Goal: Information Seeking & Learning: Learn about a topic

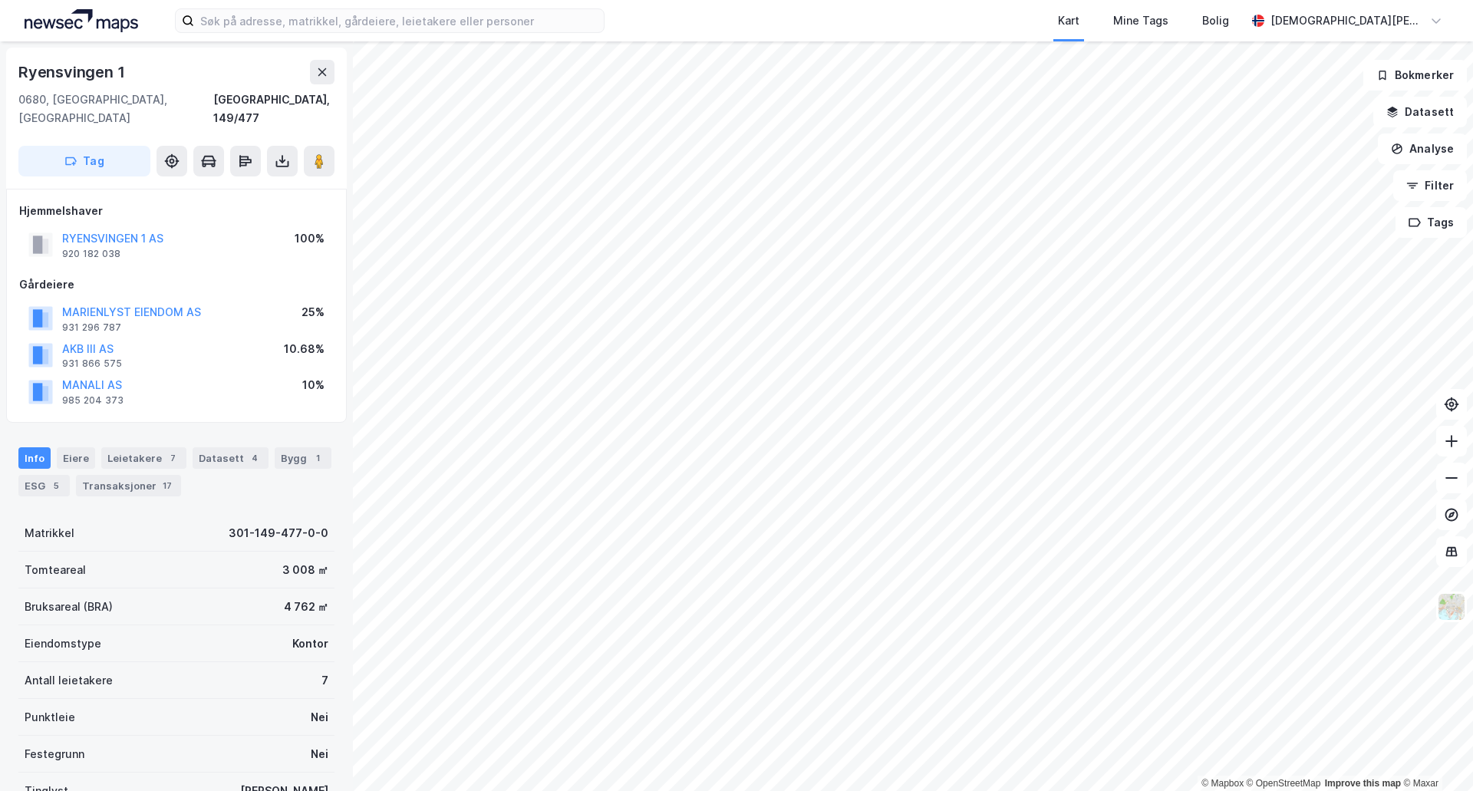
scroll to position [2, 0]
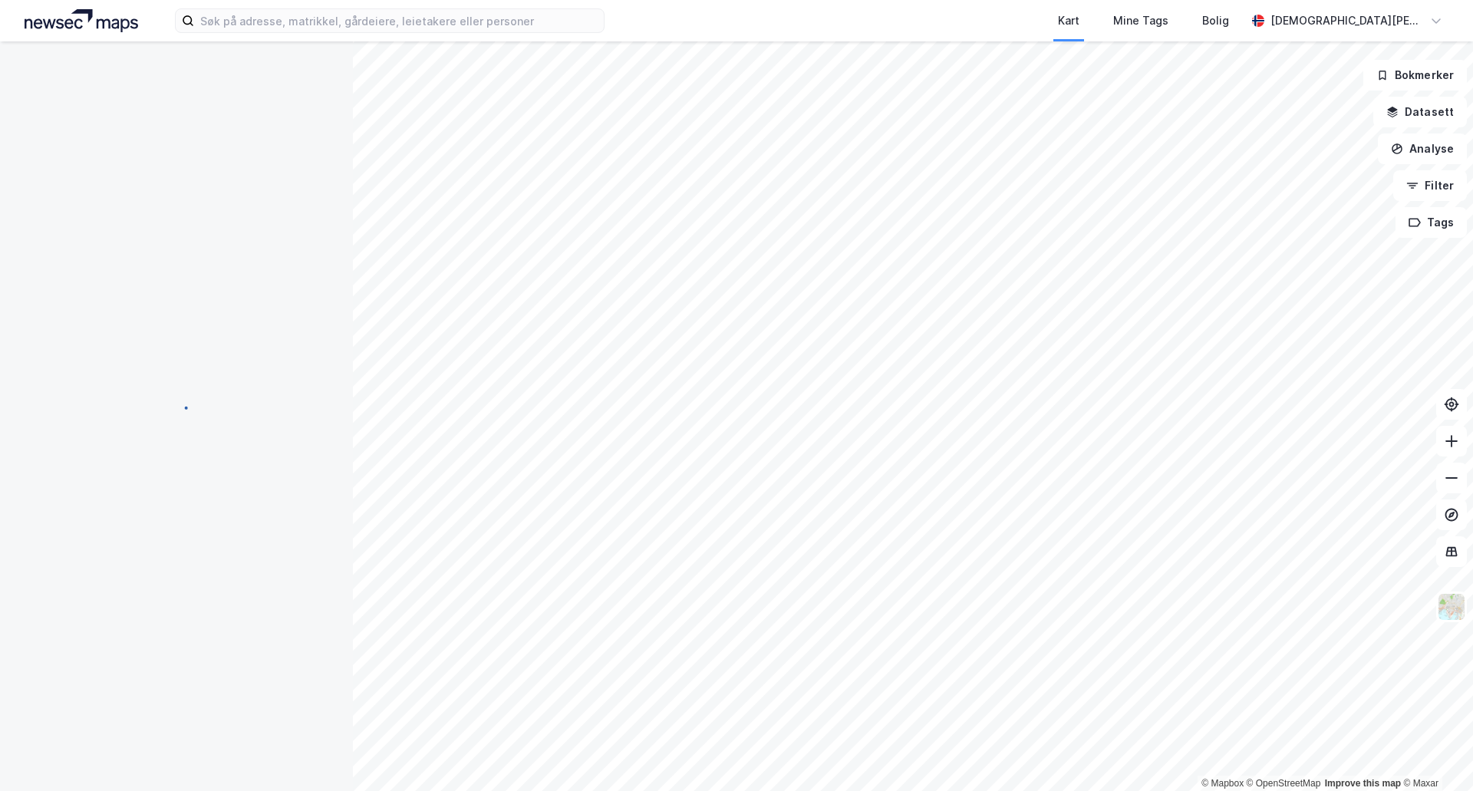
scroll to position [2, 0]
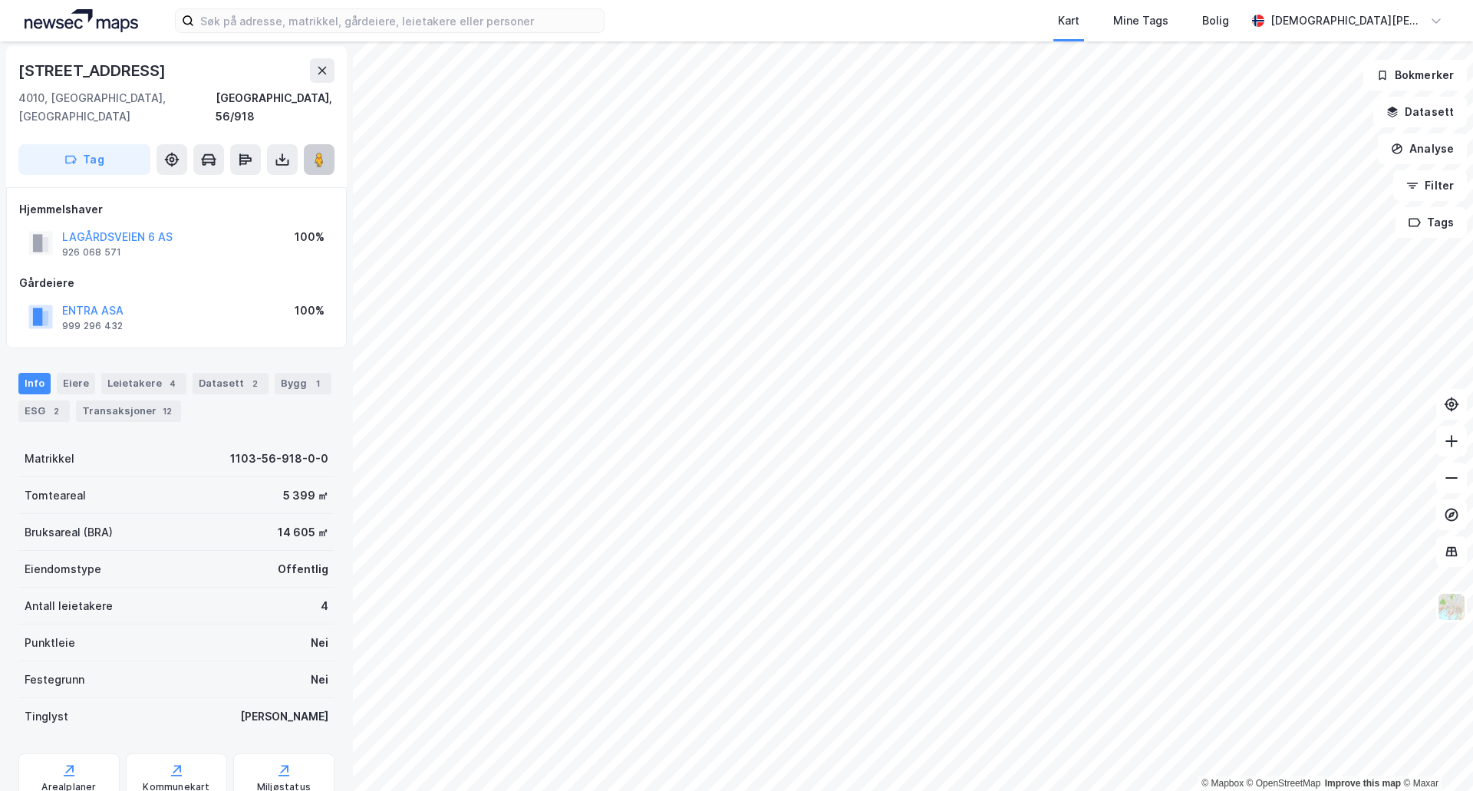
click at [318, 153] on button at bounding box center [319, 159] width 31 height 31
click at [232, 373] on div "Datasett 2" at bounding box center [231, 383] width 76 height 21
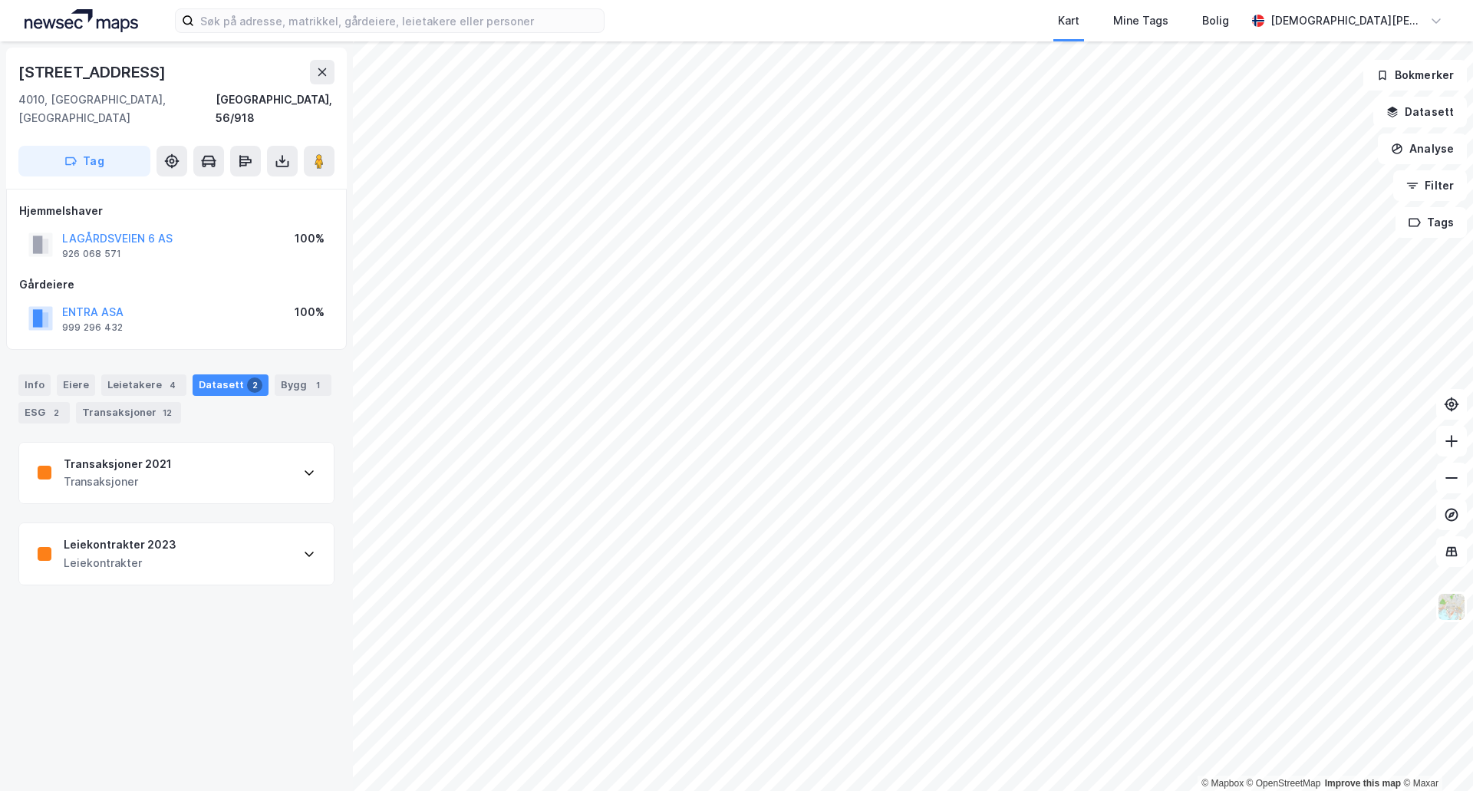
click at [202, 523] on div "Leiekontrakter 2023 Leiekontrakter" at bounding box center [176, 553] width 315 height 61
click at [292, 374] on div "Bygg 1" at bounding box center [303, 384] width 57 height 21
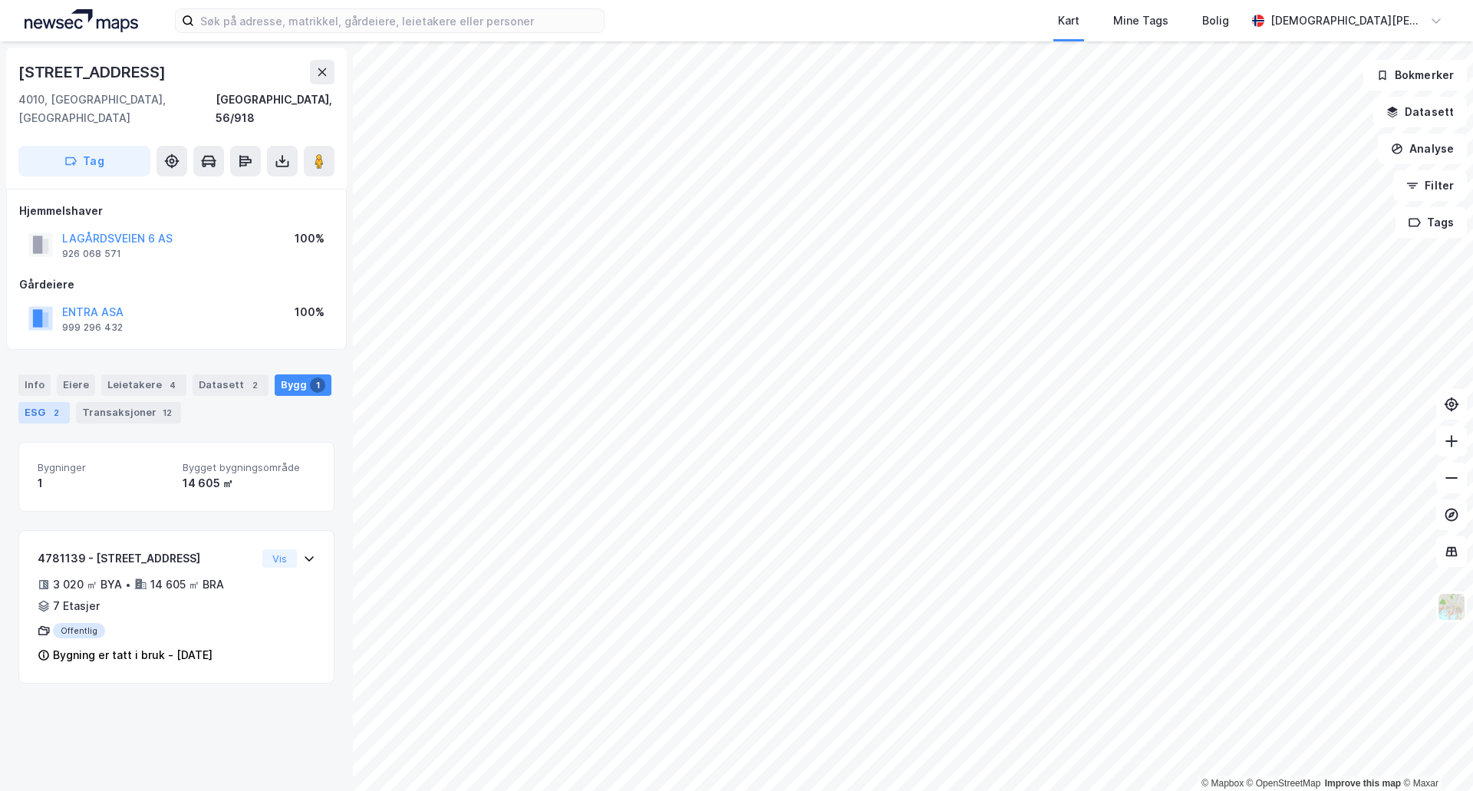
click at [34, 402] on div "ESG 2" at bounding box center [43, 412] width 51 height 21
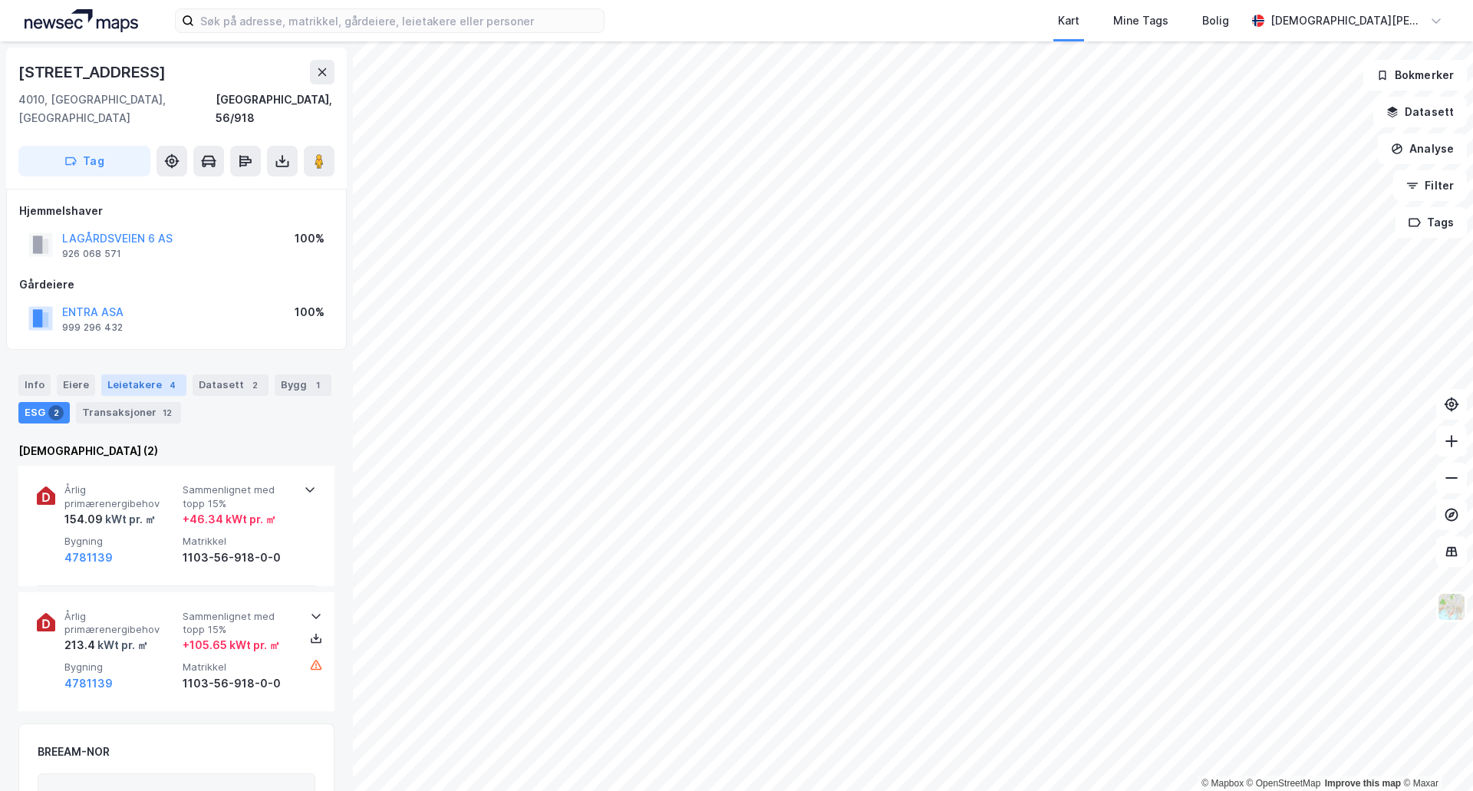
click at [145, 374] on div "Leietakere 4" at bounding box center [143, 384] width 85 height 21
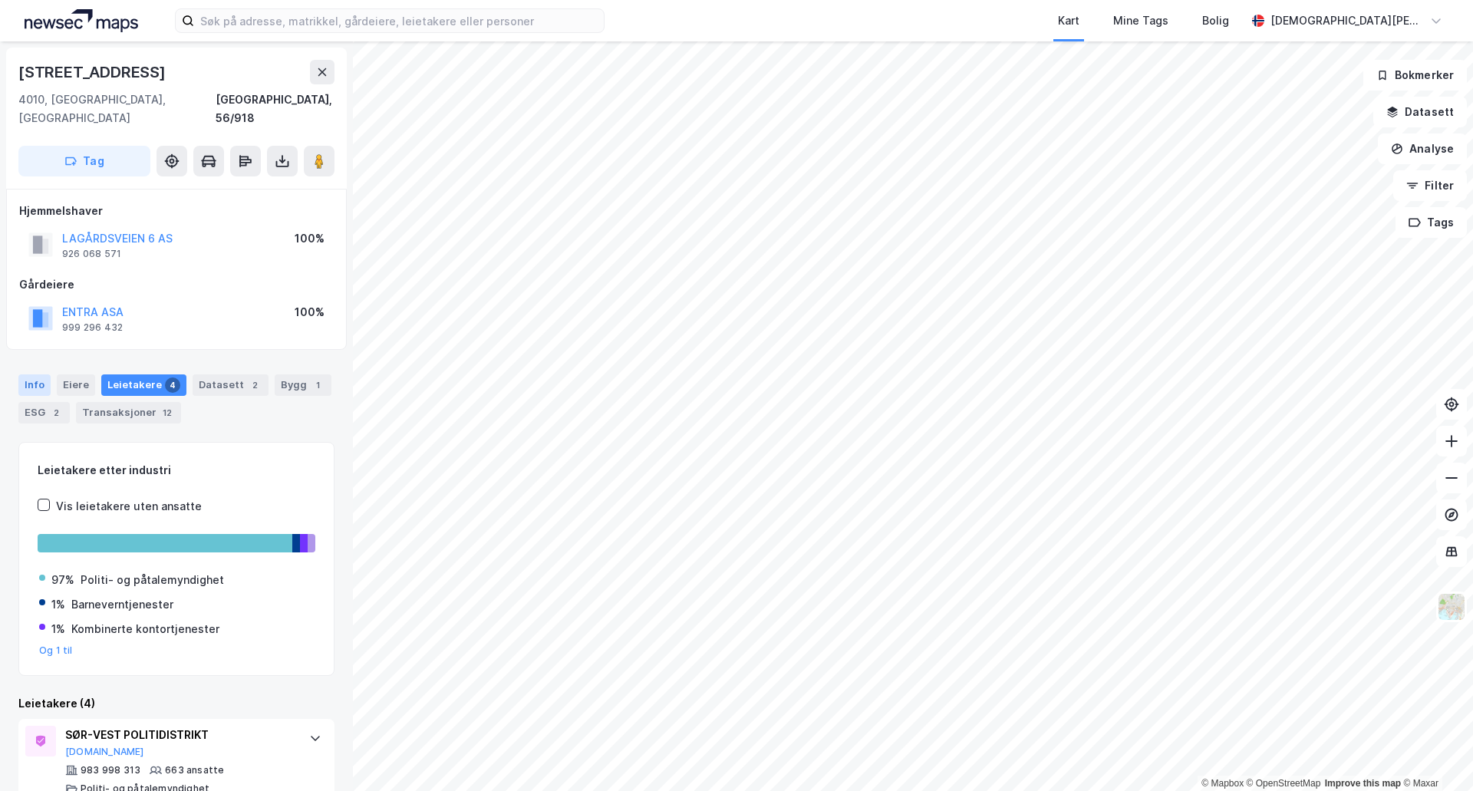
click at [21, 374] on div "Info" at bounding box center [34, 384] width 32 height 21
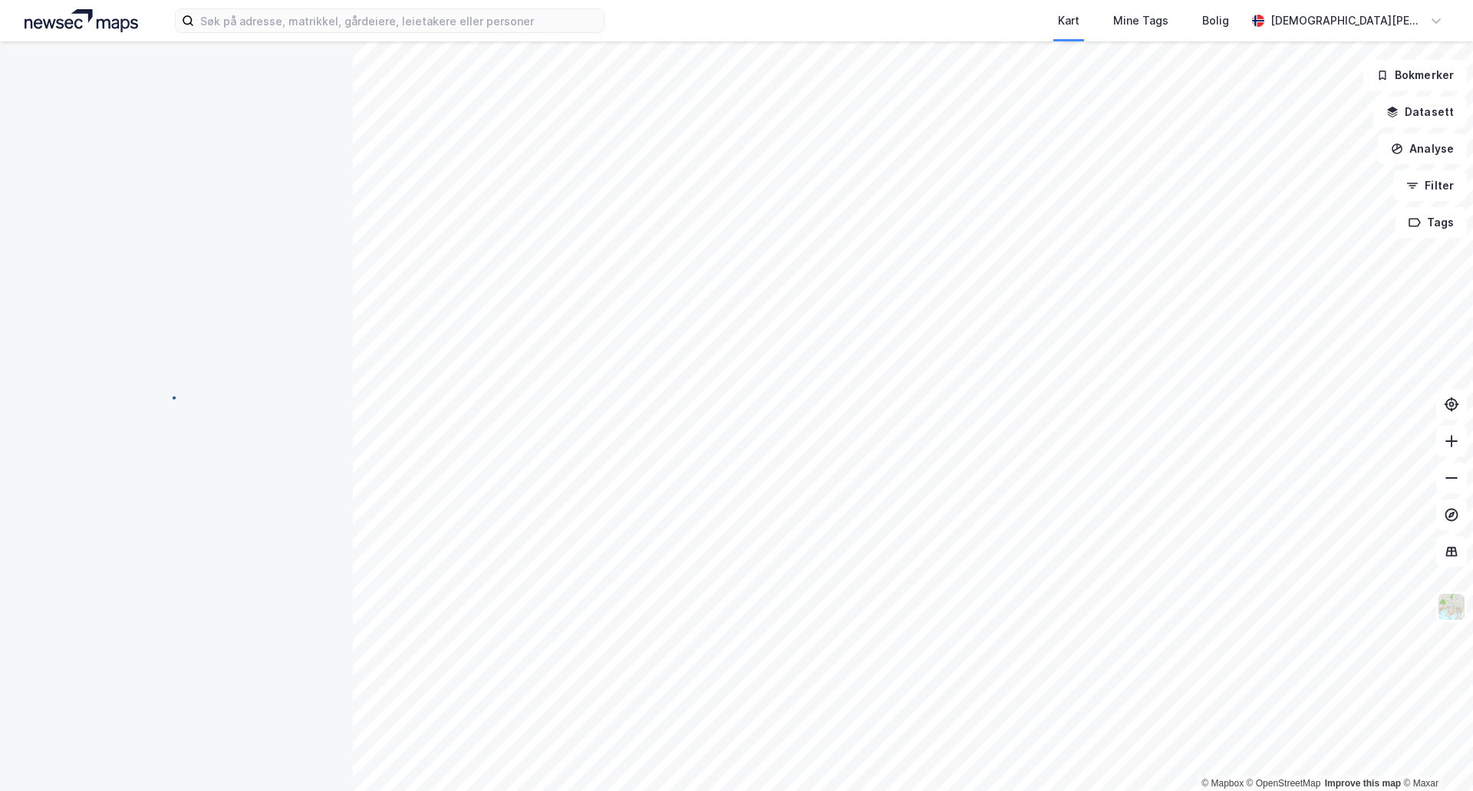
scroll to position [7, 0]
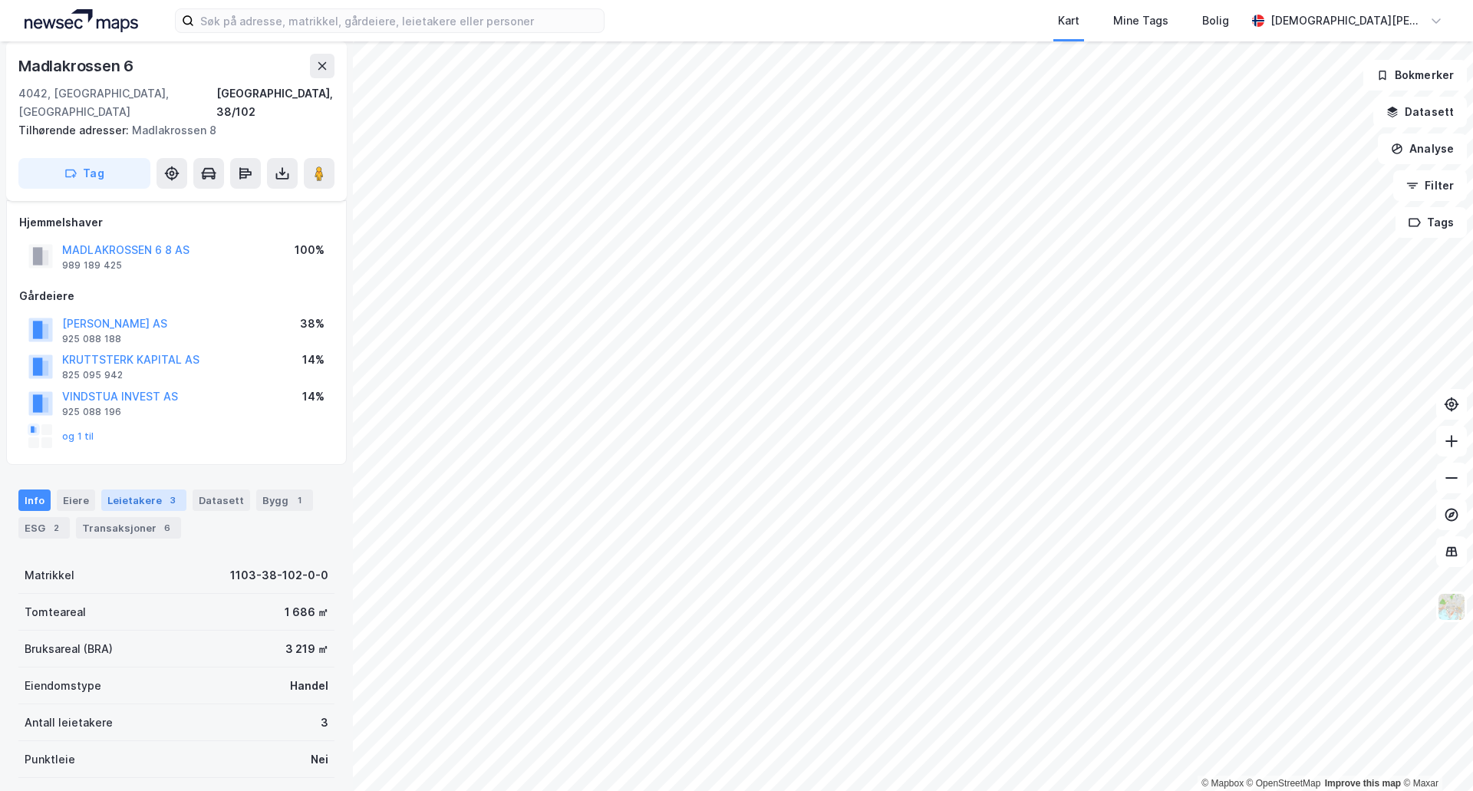
click at [156, 489] on div "Leietakere 3" at bounding box center [143, 499] width 85 height 21
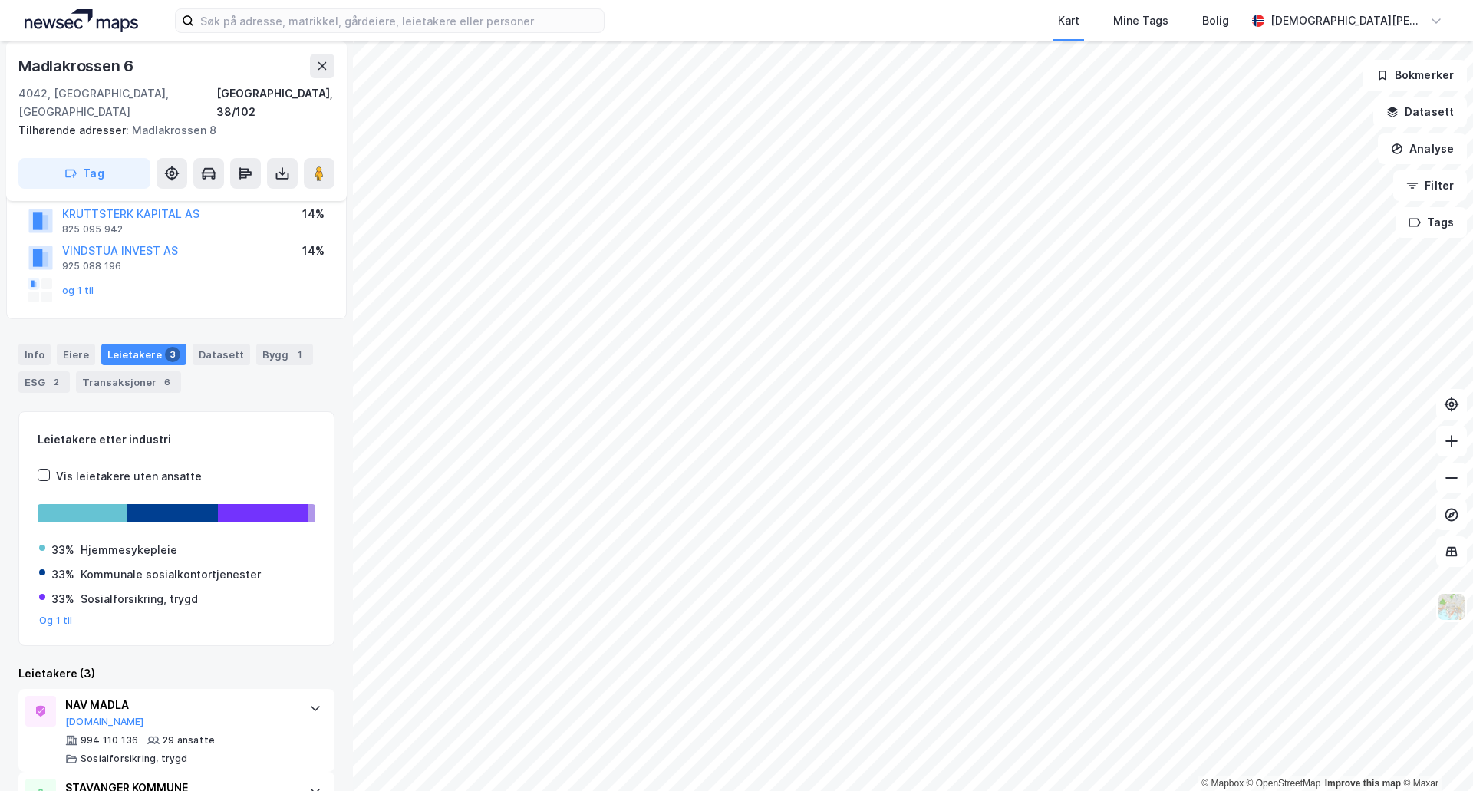
scroll to position [74, 0]
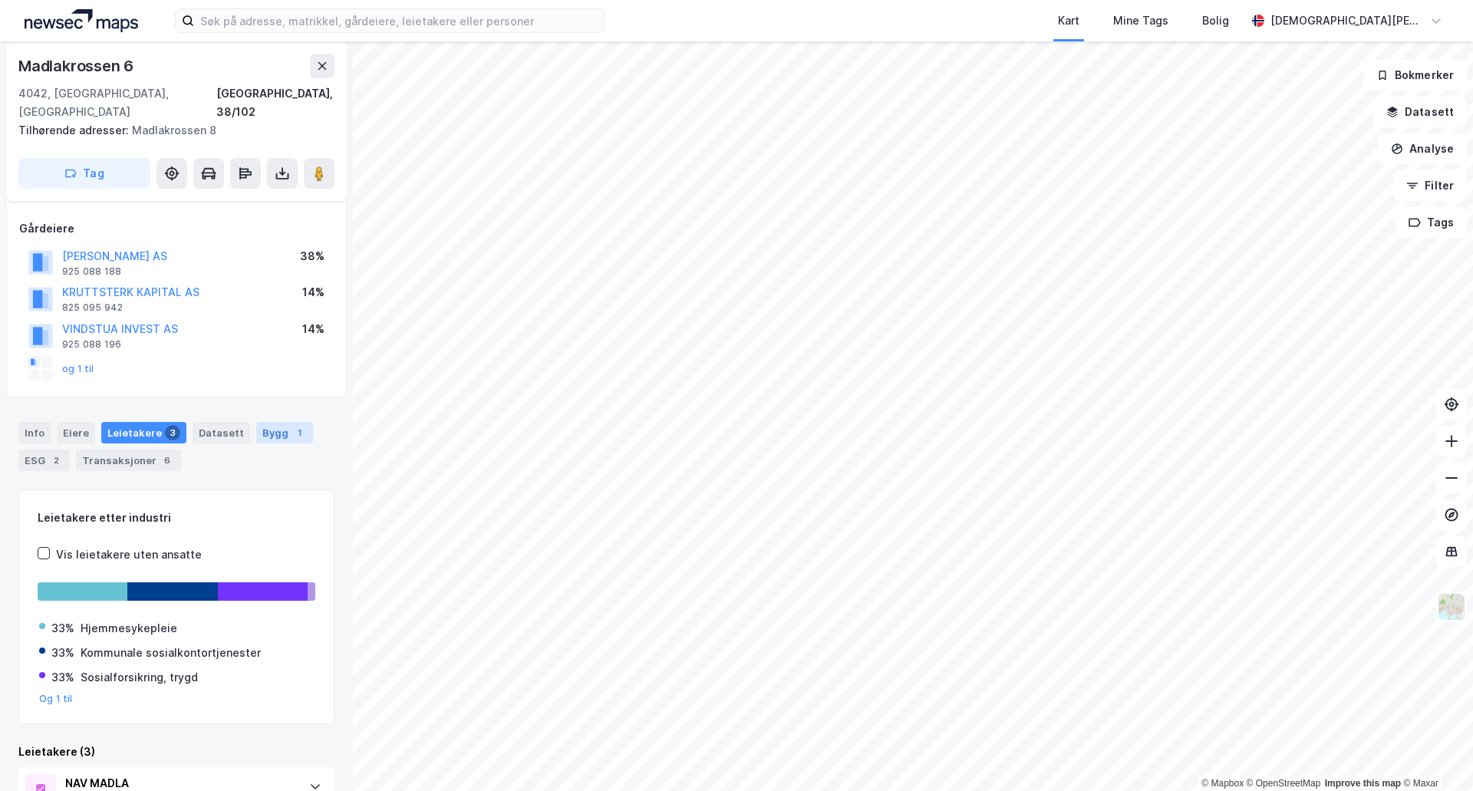
click at [265, 422] on div "Bygg 1" at bounding box center [284, 432] width 57 height 21
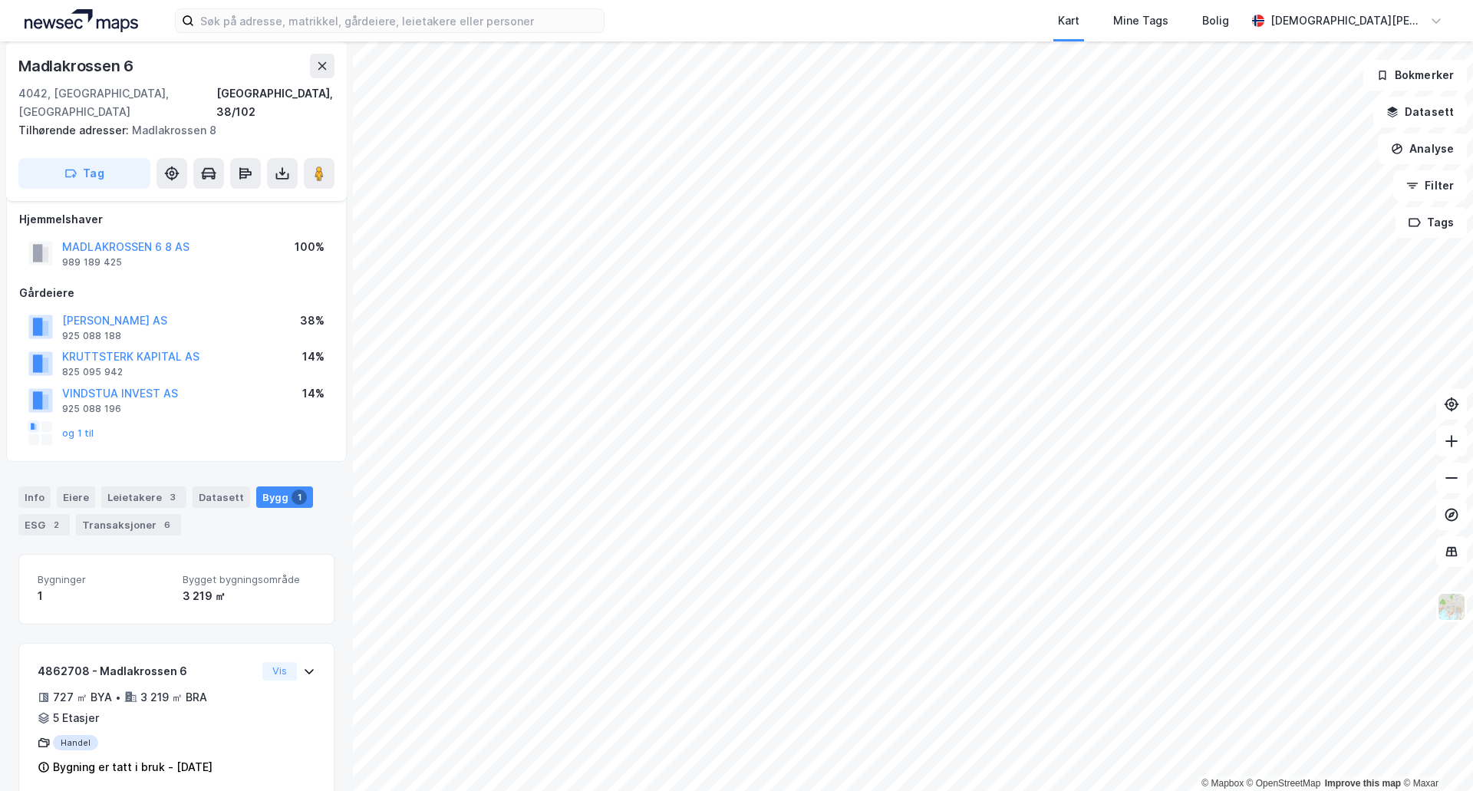
scroll to position [15, 0]
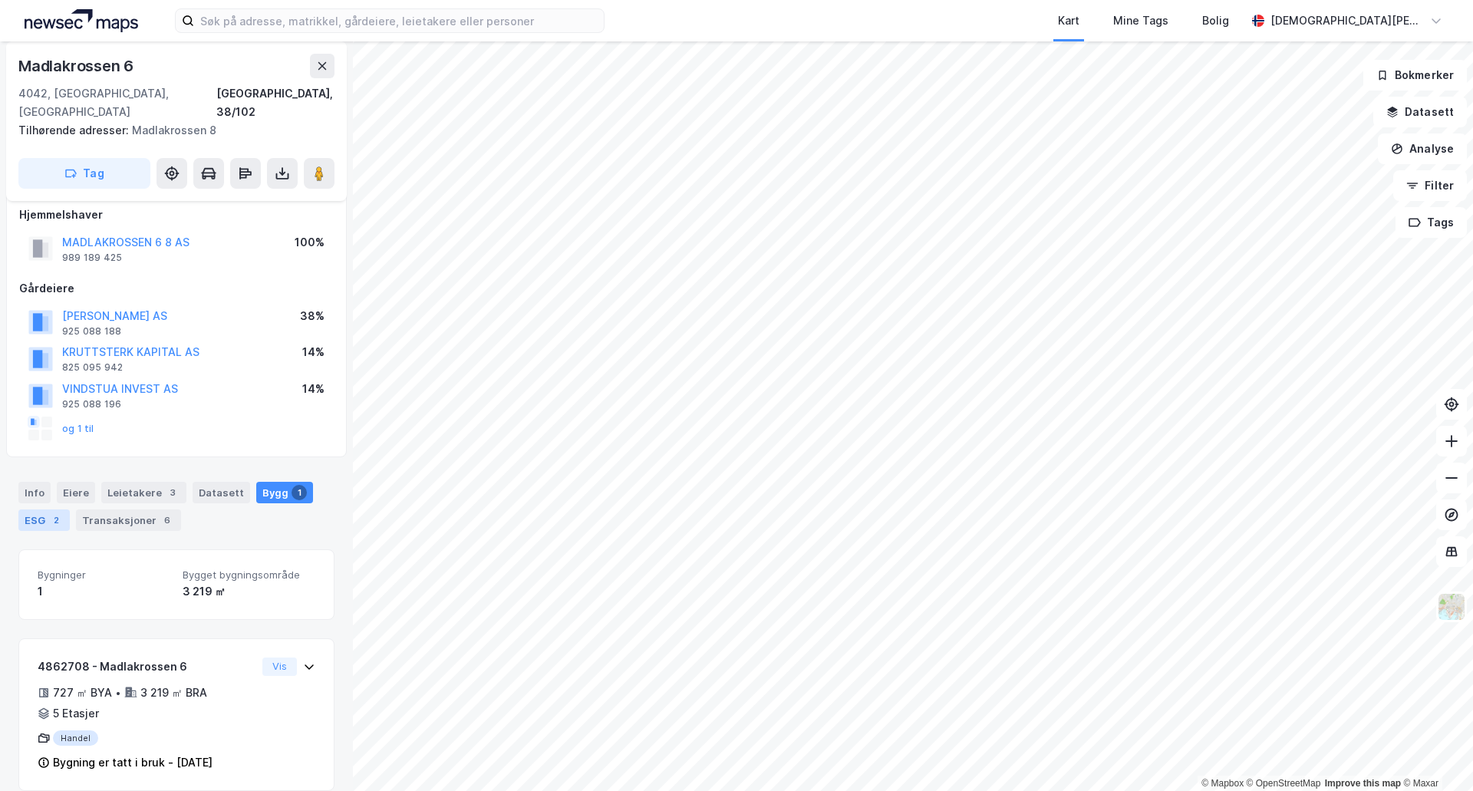
click at [54, 512] on div "2" at bounding box center [55, 519] width 15 height 15
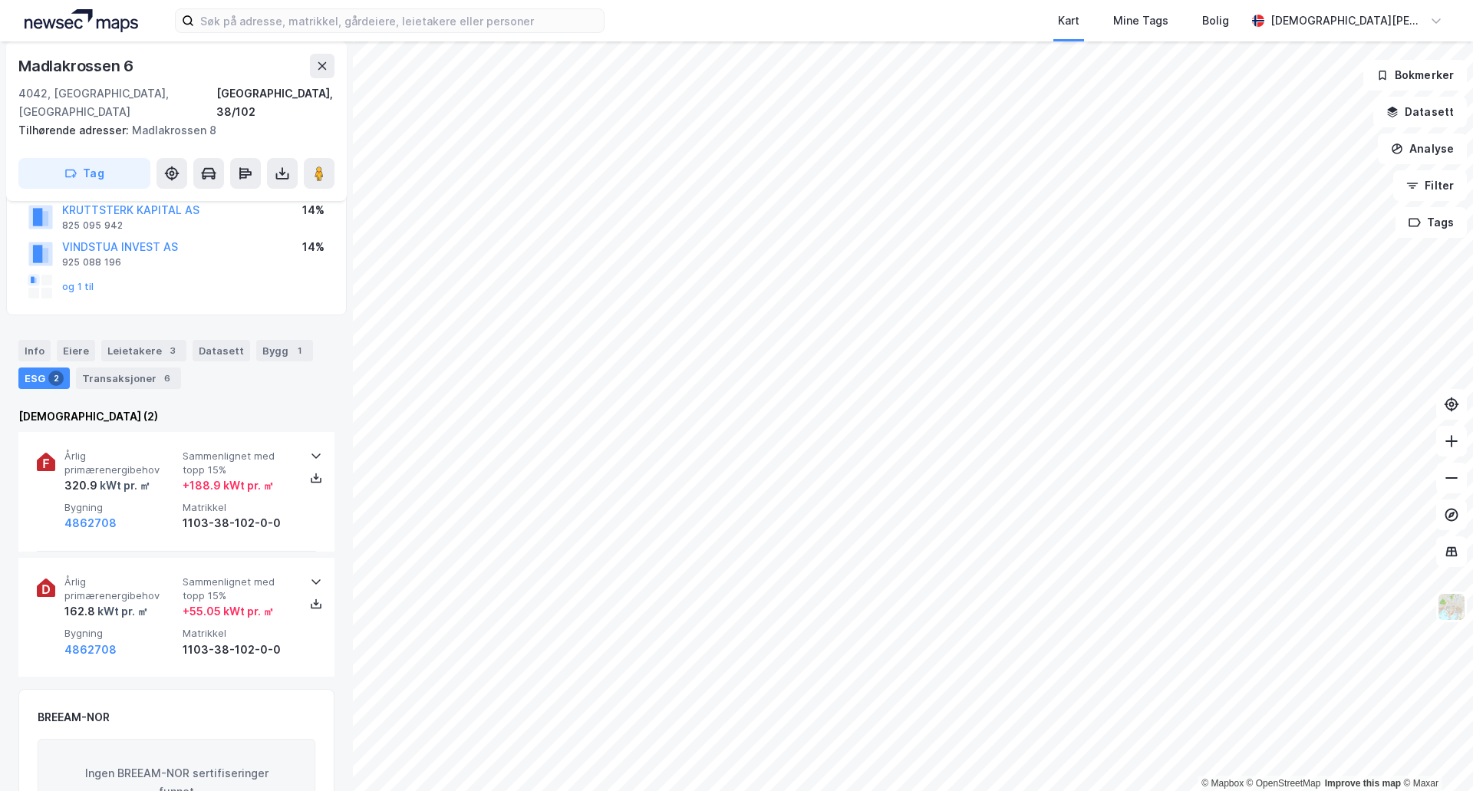
scroll to position [124, 0]
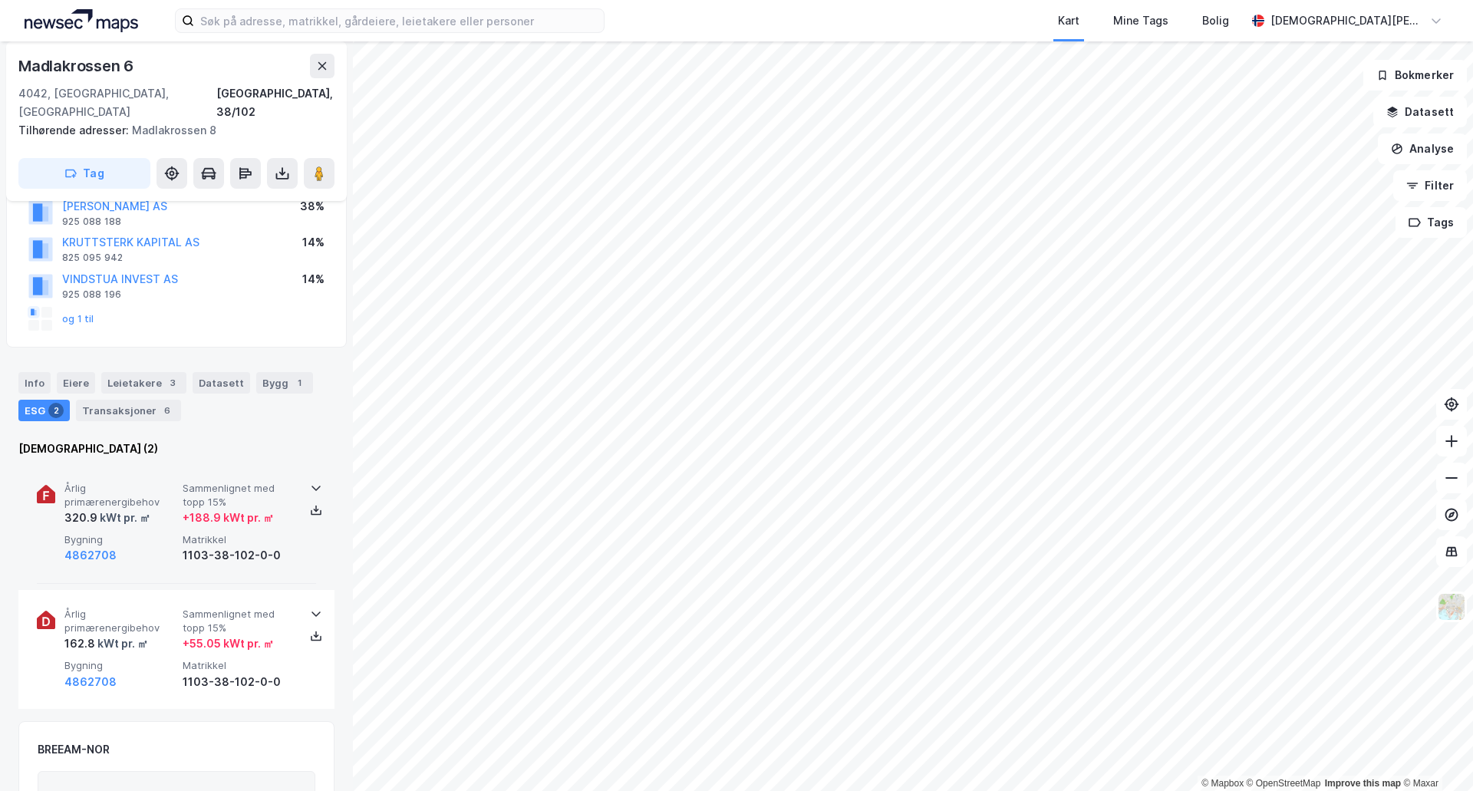
click at [312, 482] on icon at bounding box center [316, 488] width 12 height 12
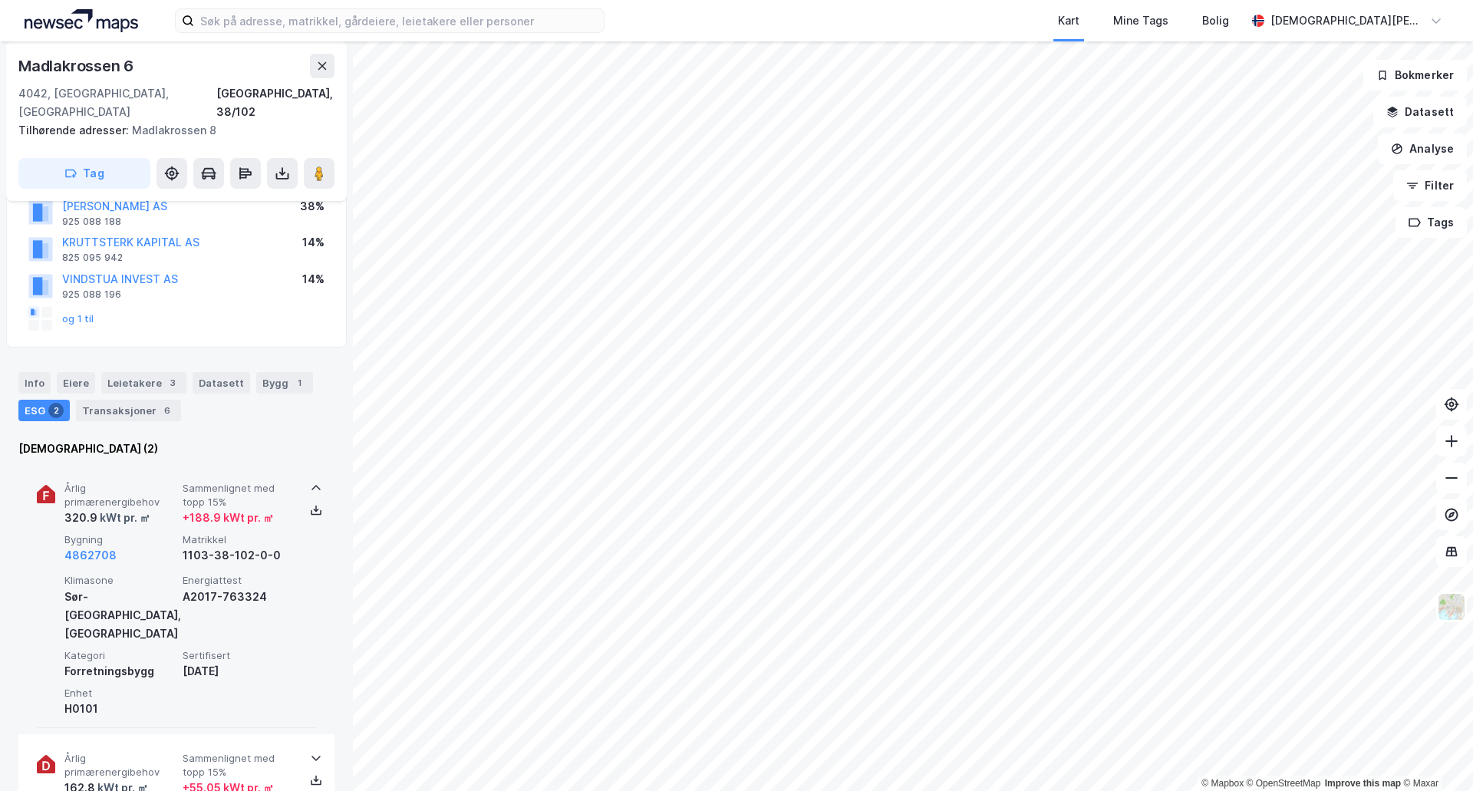
click at [312, 482] on icon at bounding box center [316, 488] width 12 height 12
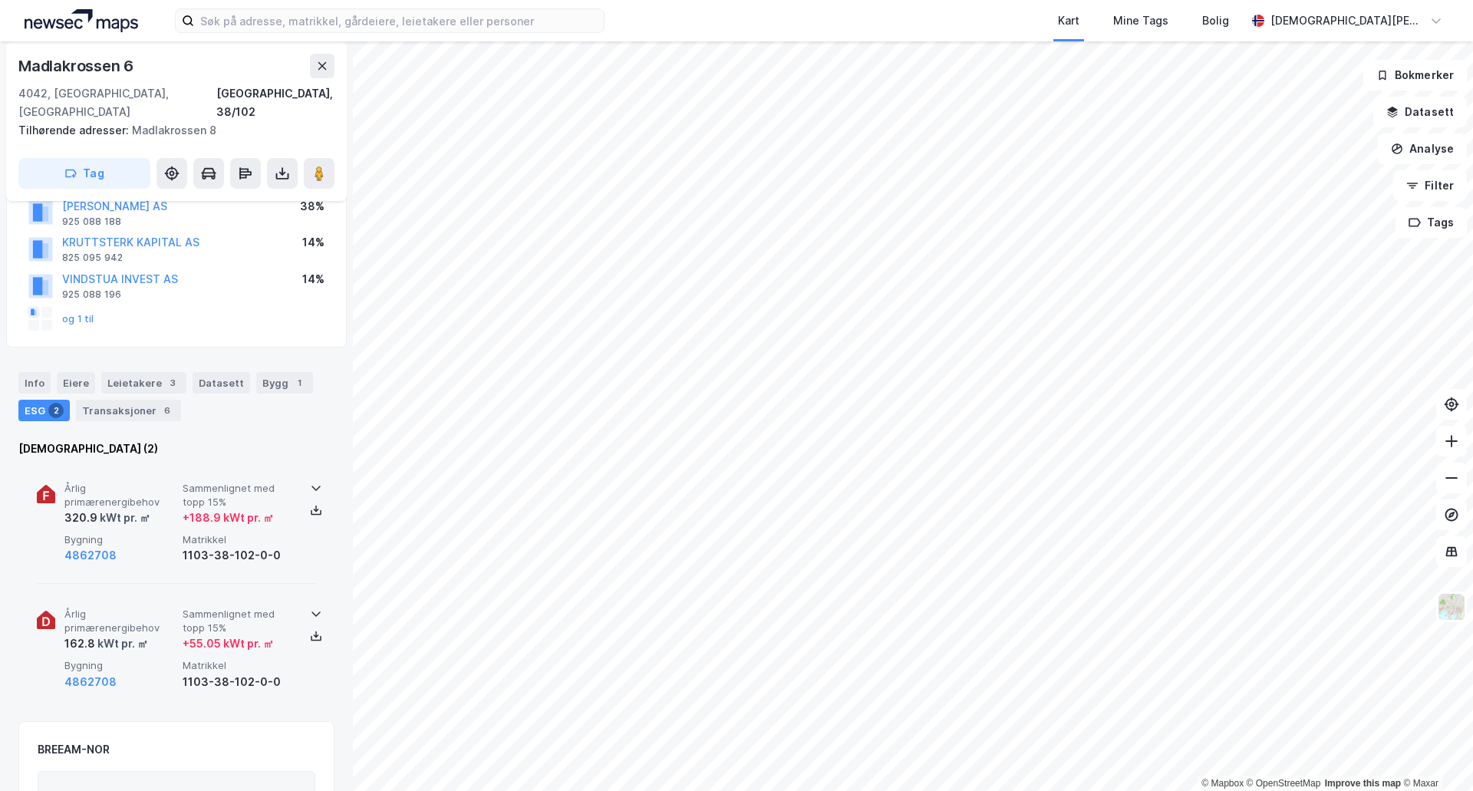
click at [310, 608] on icon at bounding box center [316, 614] width 12 height 12
click at [130, 372] on div "Leietakere 3" at bounding box center [143, 382] width 85 height 21
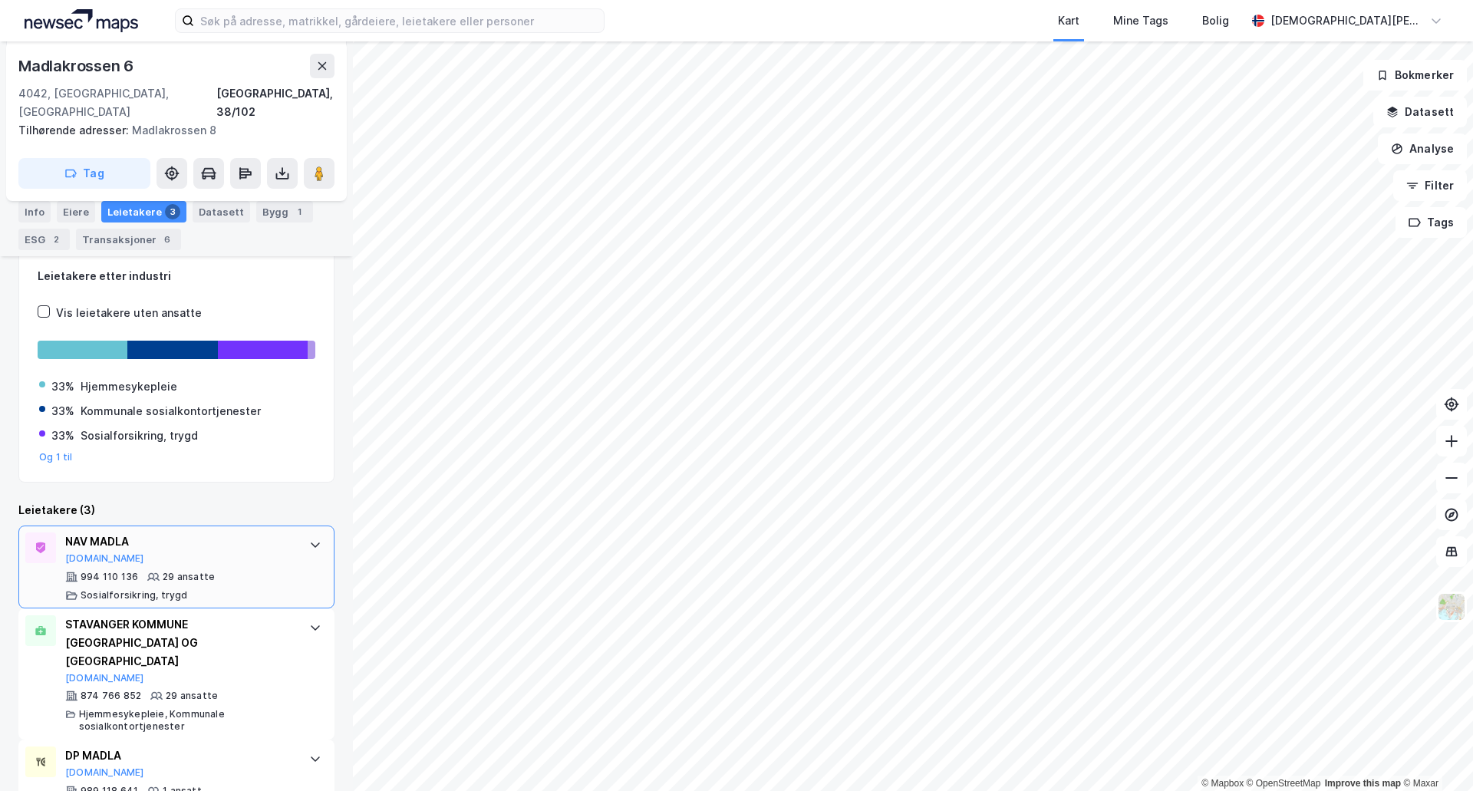
scroll to position [330, 0]
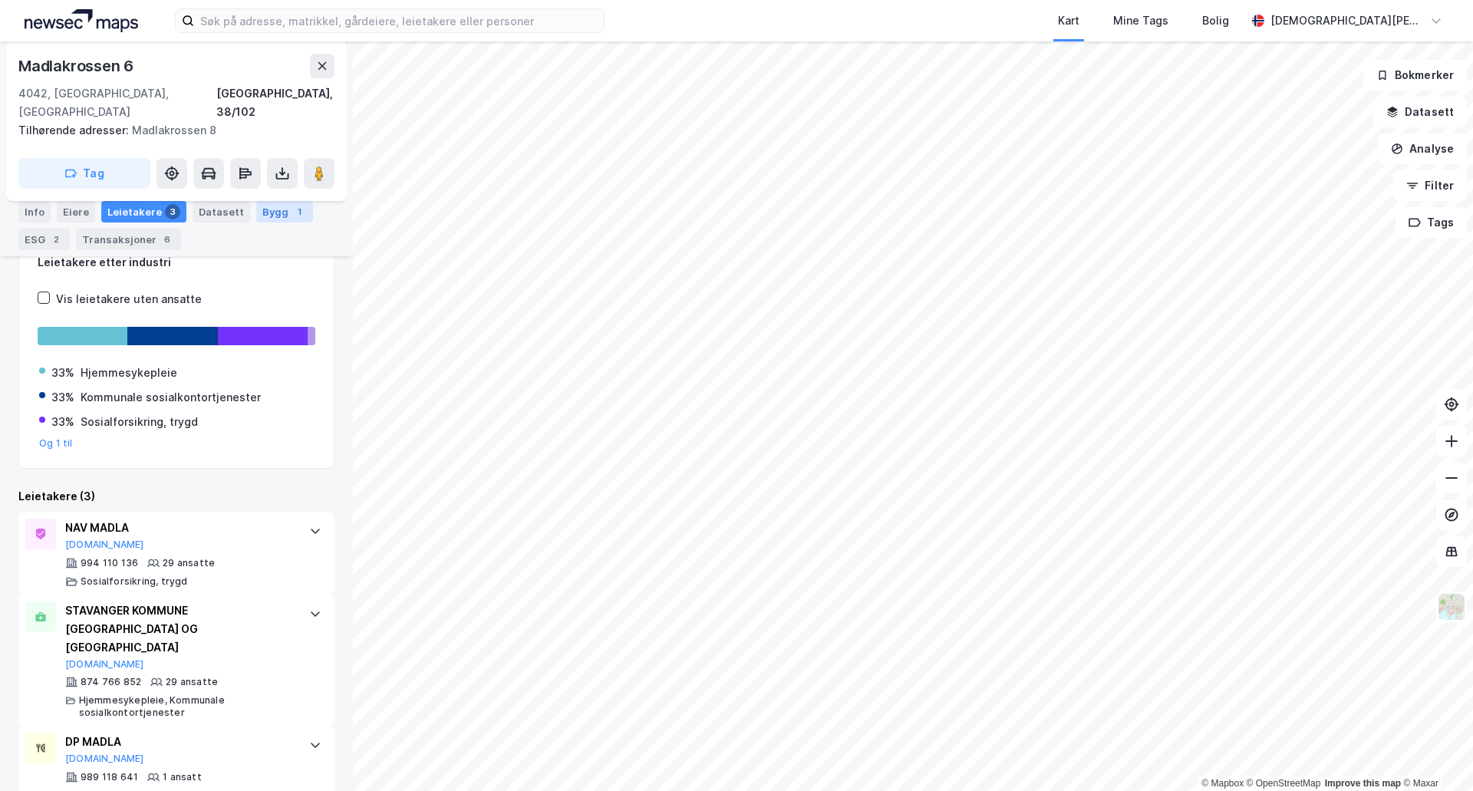
click at [280, 219] on div "Bygg 1" at bounding box center [284, 211] width 57 height 21
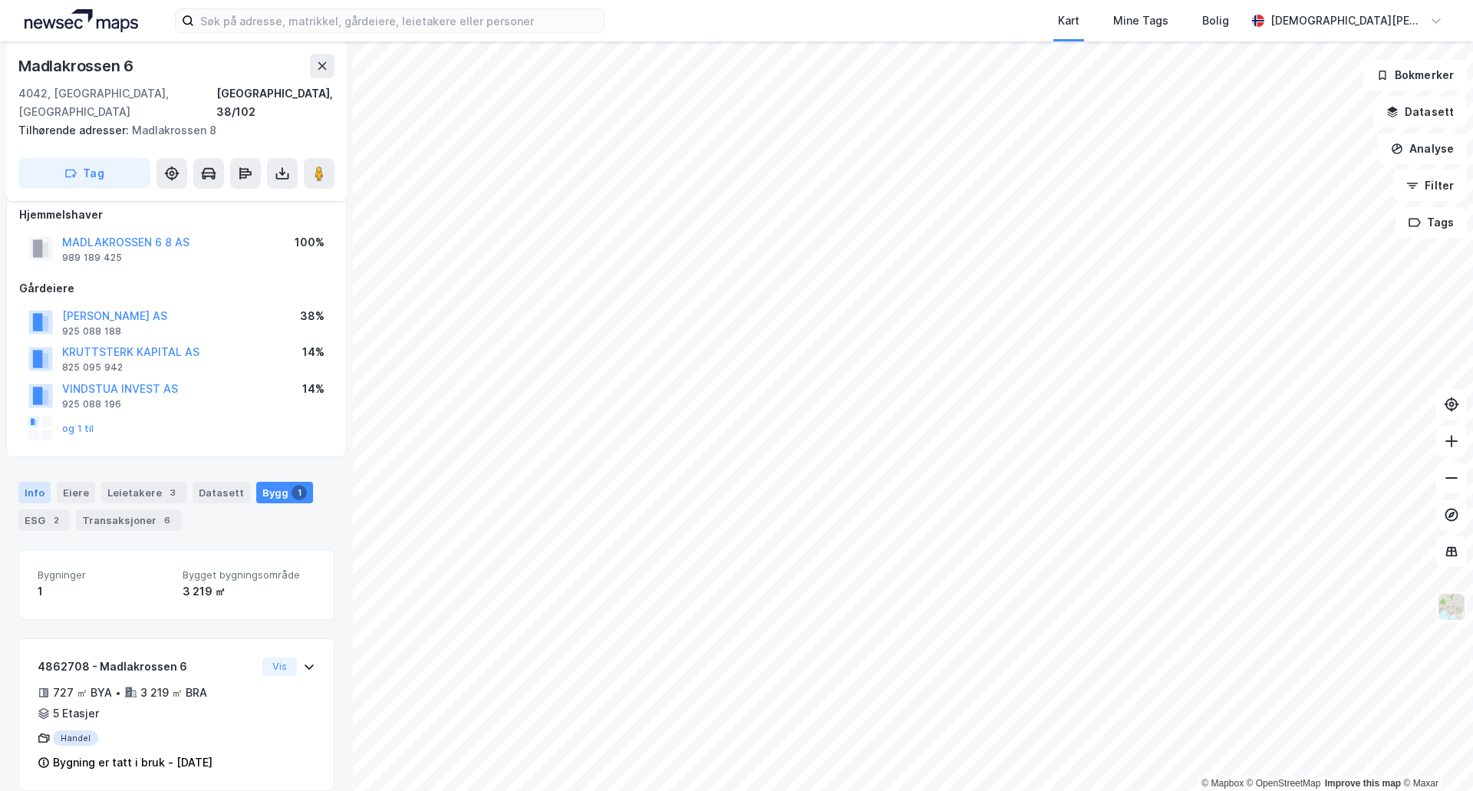
click at [36, 482] on div "Info" at bounding box center [34, 492] width 32 height 21
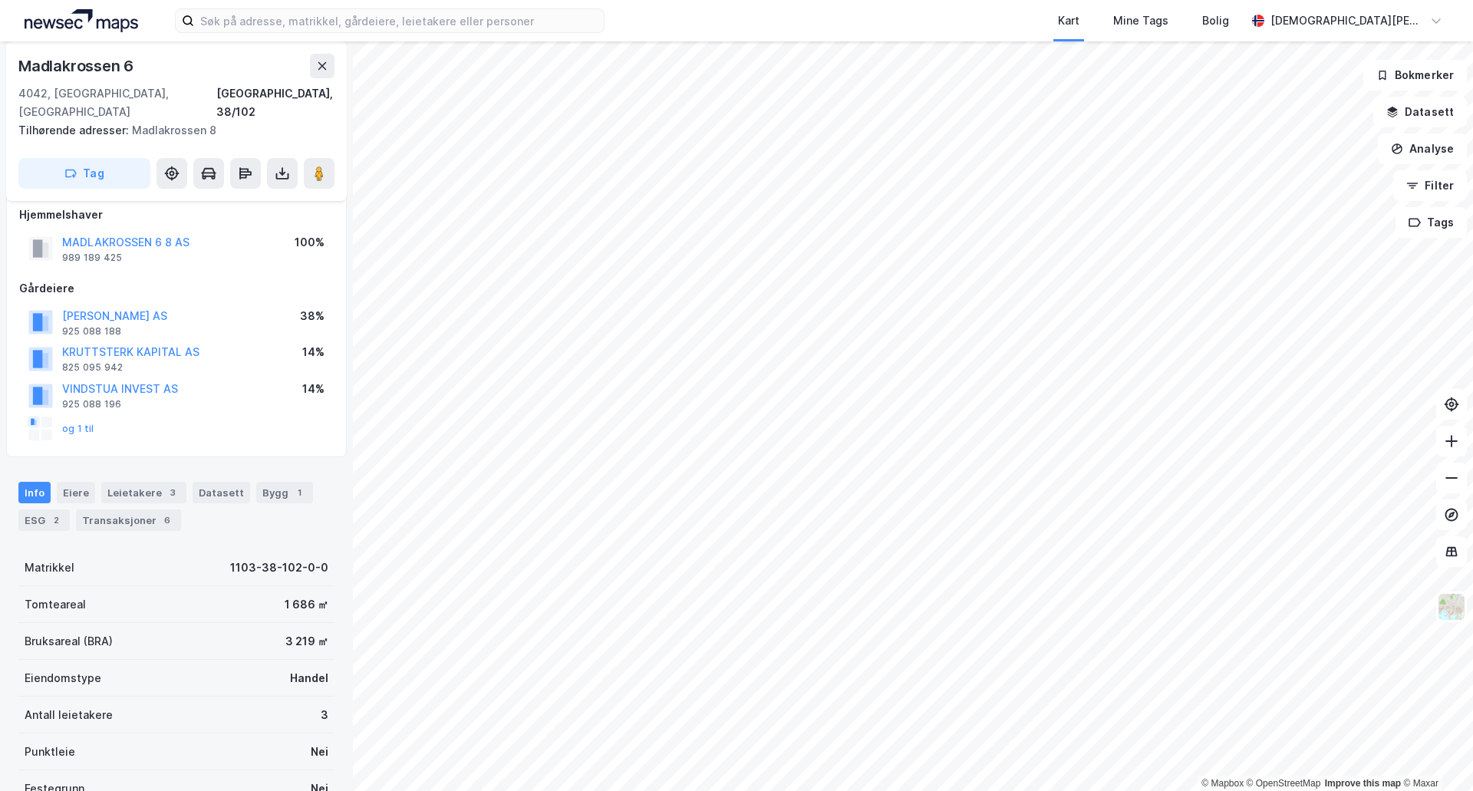
scroll to position [166, 0]
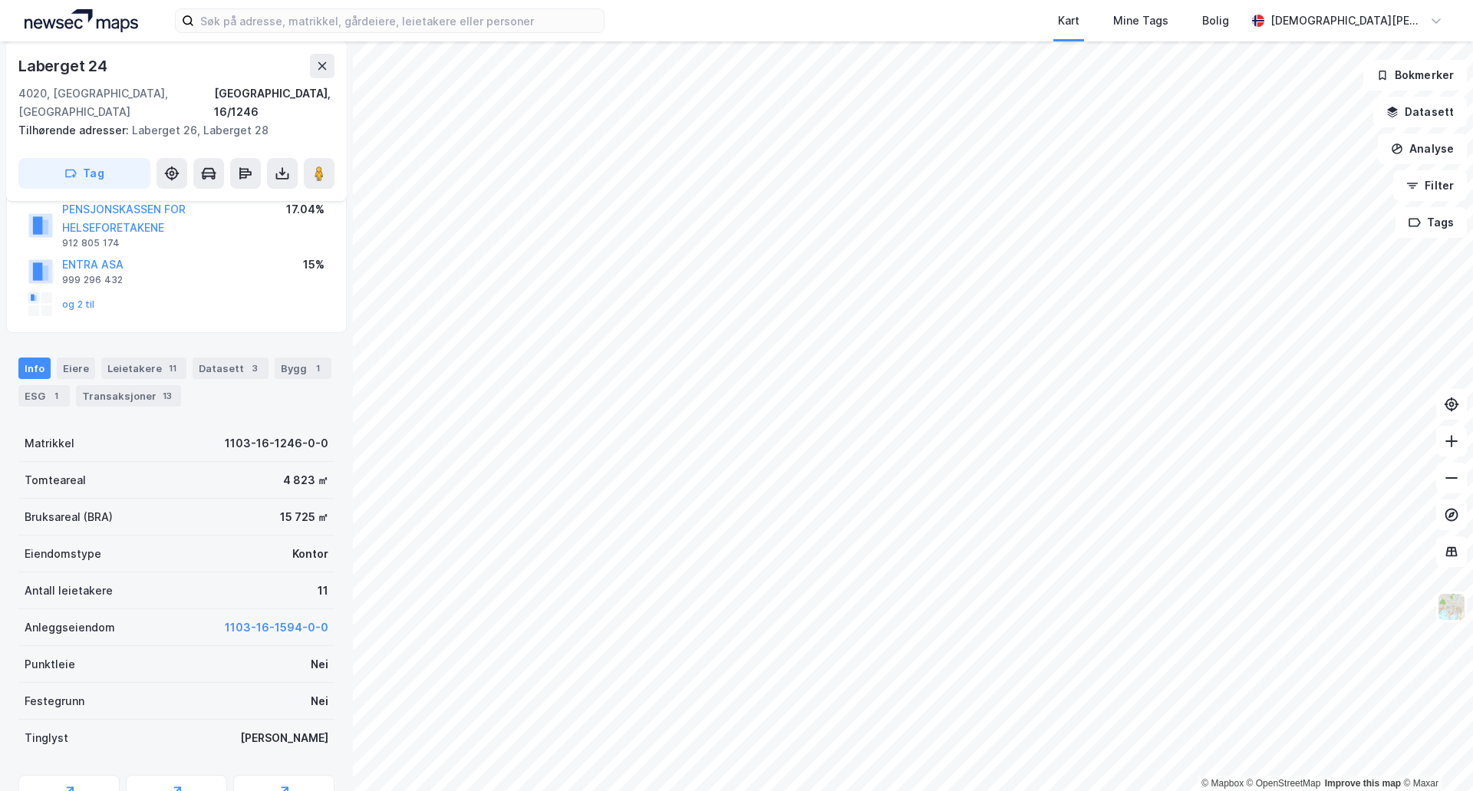
scroll to position [222, 0]
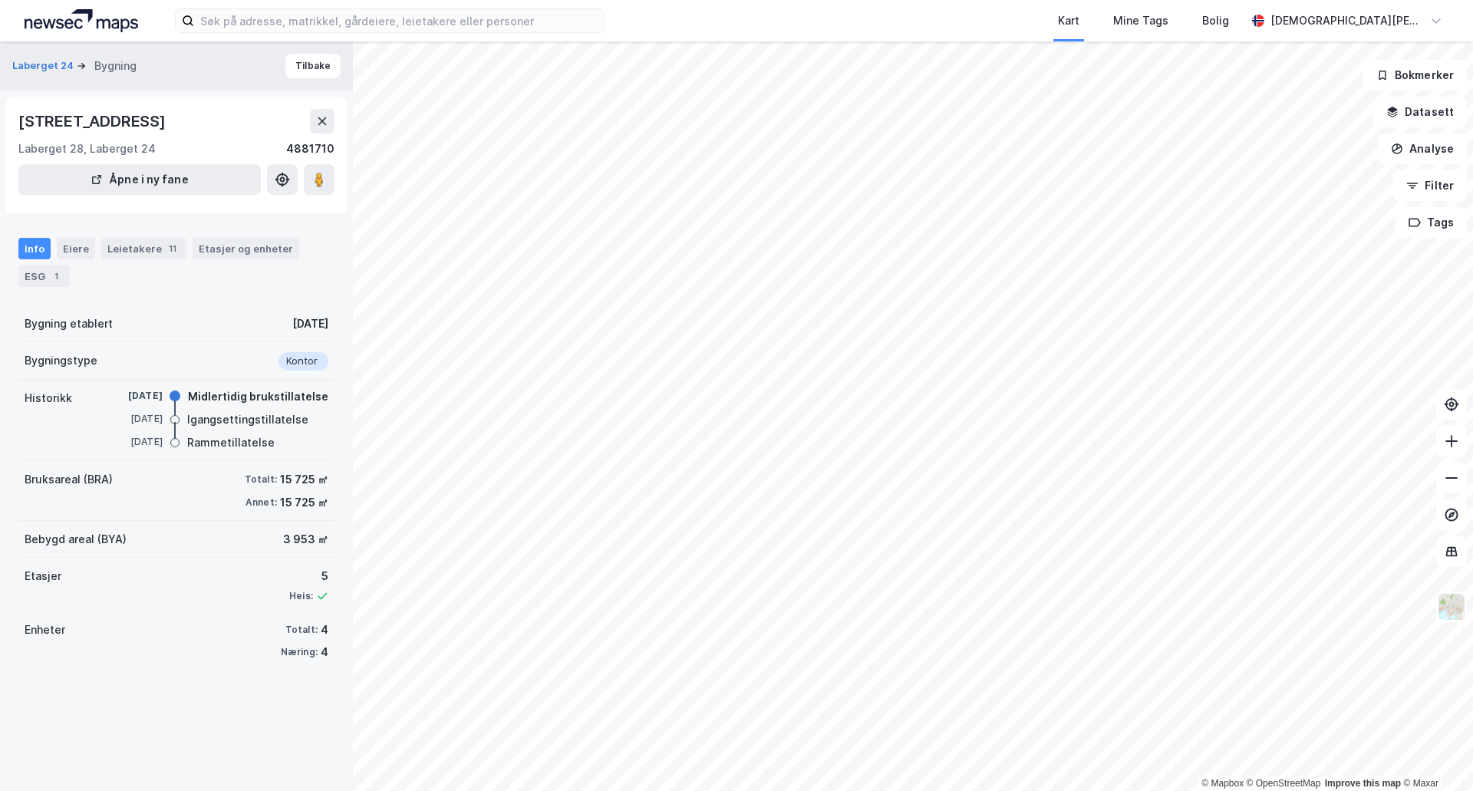
click at [36, 245] on div "Info" at bounding box center [34, 248] width 32 height 21
click at [41, 284] on div "ESG 1" at bounding box center [43, 275] width 51 height 21
